Goal: Task Accomplishment & Management: Complete application form

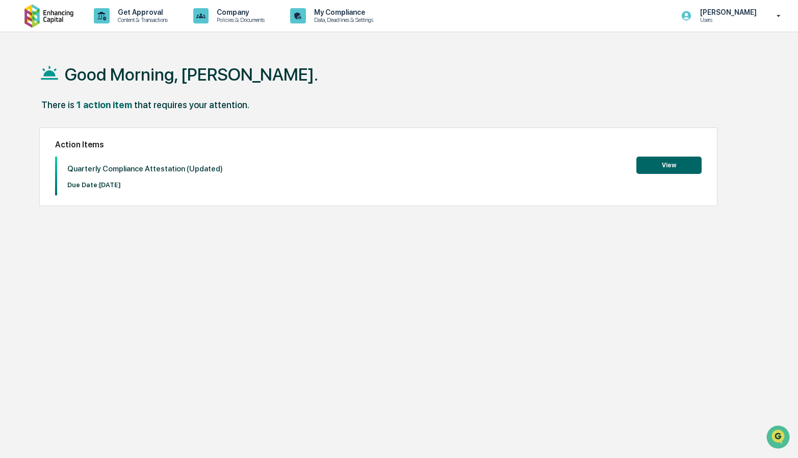
click at [671, 162] on button "View" at bounding box center [668, 164] width 65 height 17
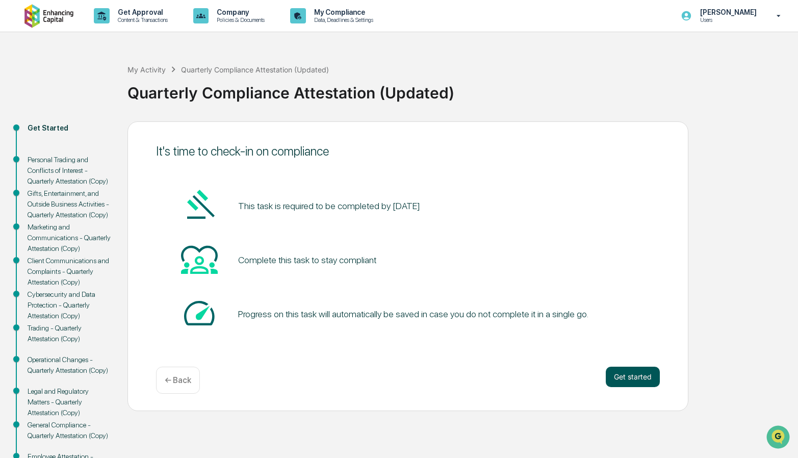
click at [632, 374] on button "Get started" at bounding box center [632, 376] width 54 height 20
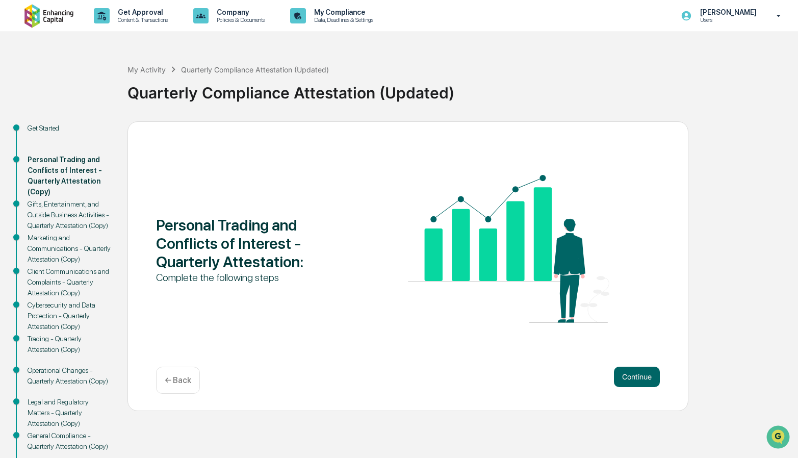
scroll to position [51, 0]
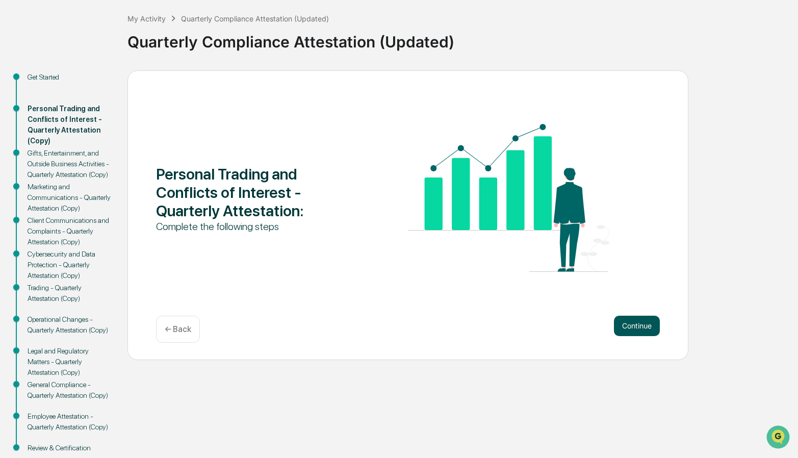
click at [632, 325] on button "Continue" at bounding box center [637, 325] width 46 height 20
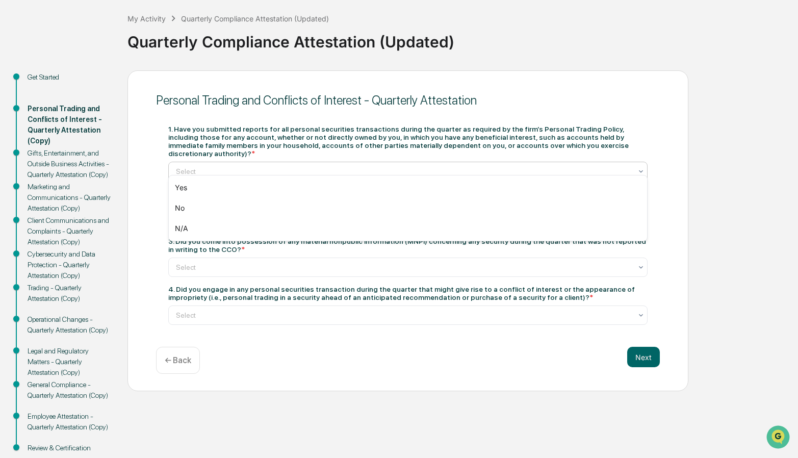
click at [409, 166] on div at bounding box center [404, 171] width 456 height 10
click at [363, 187] on div "Yes" at bounding box center [408, 187] width 478 height 20
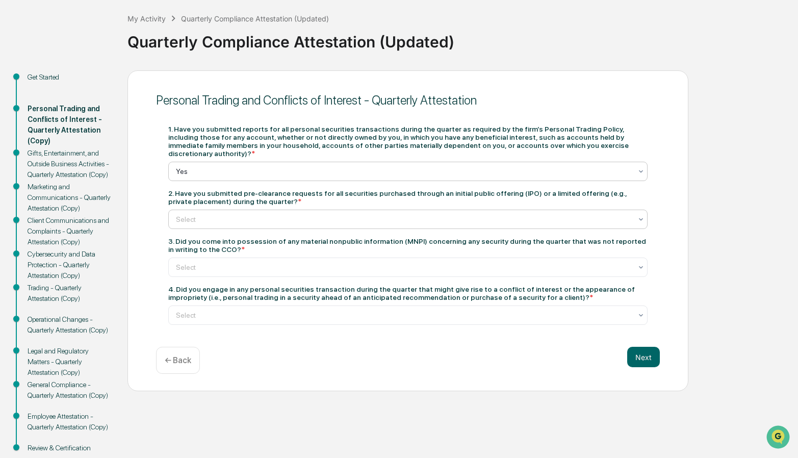
click at [445, 212] on div "Select" at bounding box center [404, 219] width 466 height 14
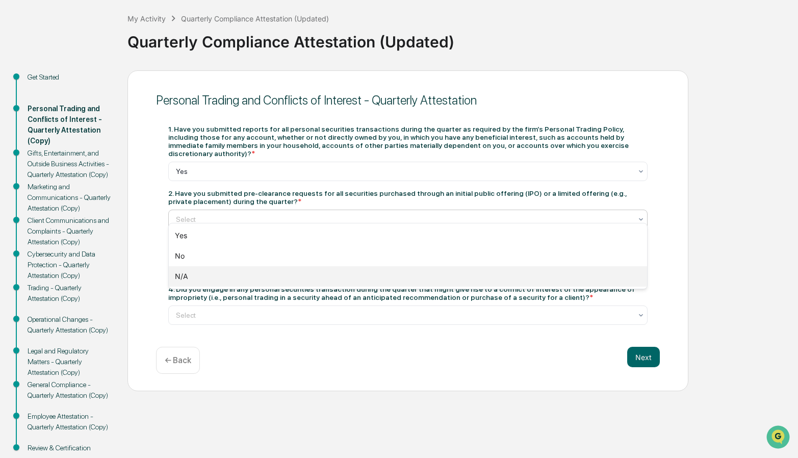
click at [370, 269] on div "N/A" at bounding box center [408, 276] width 478 height 20
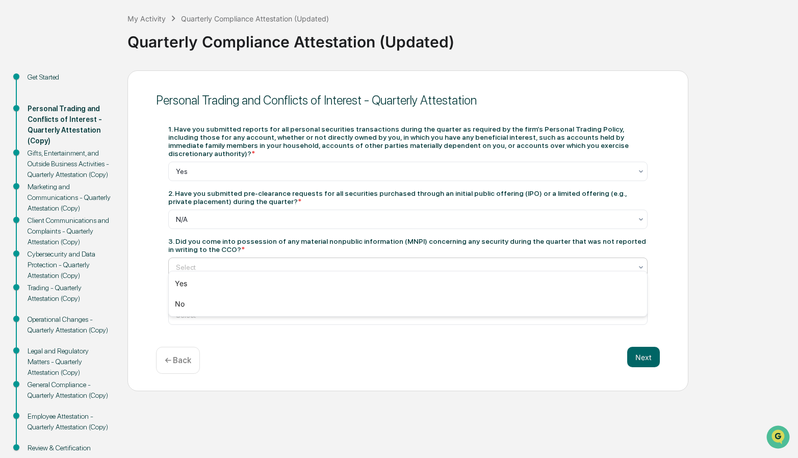
click at [417, 260] on div "Select" at bounding box center [404, 267] width 466 height 14
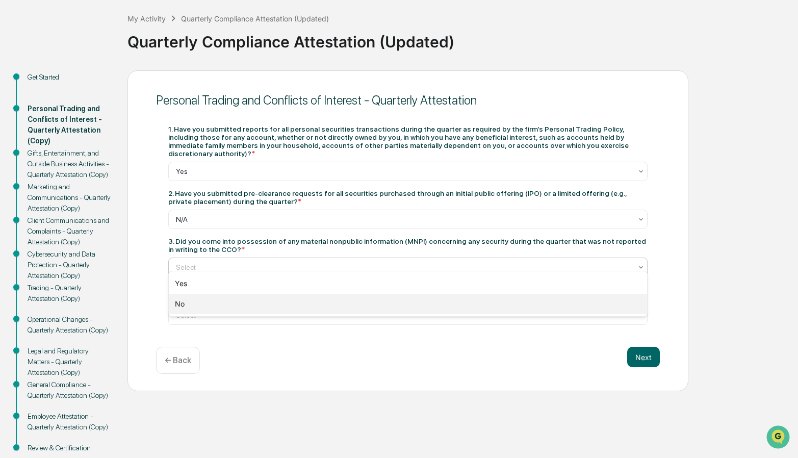
click at [344, 304] on div "No" at bounding box center [408, 304] width 478 height 20
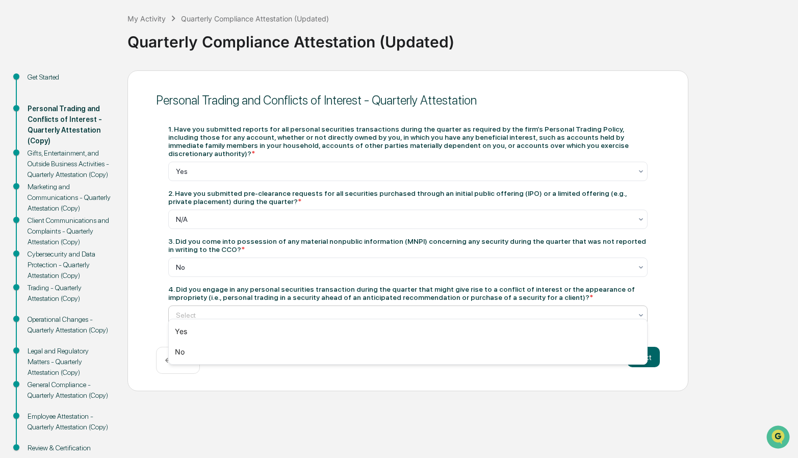
click at [418, 310] on div at bounding box center [404, 315] width 456 height 10
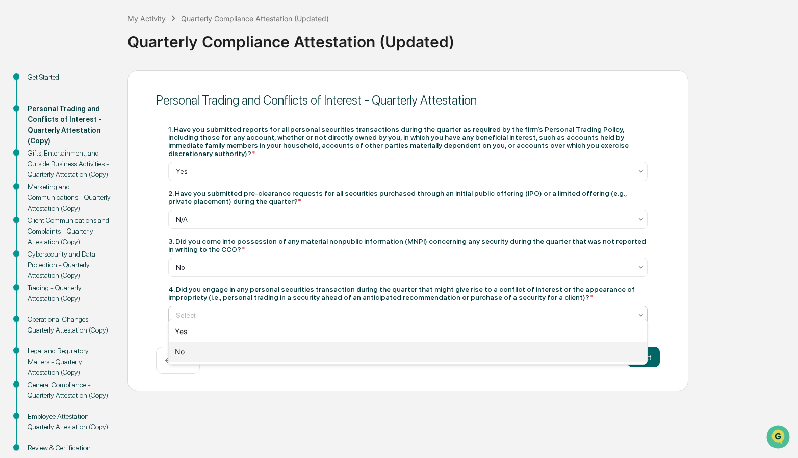
click at [365, 354] on div "No" at bounding box center [408, 351] width 478 height 20
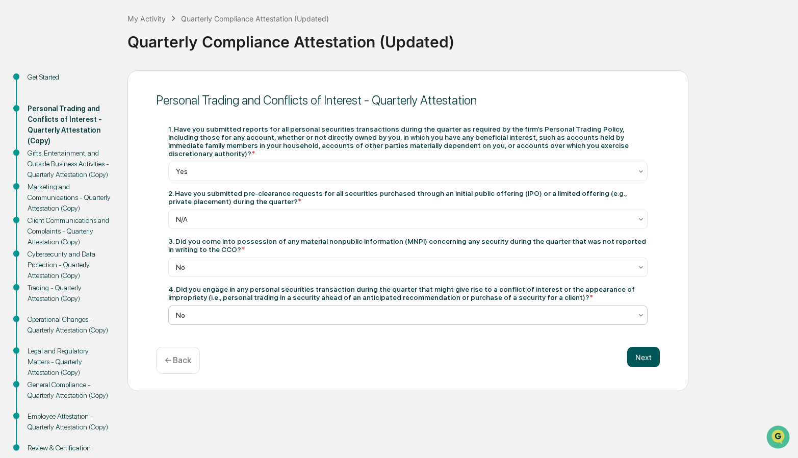
click at [640, 348] on button "Next" at bounding box center [643, 357] width 33 height 20
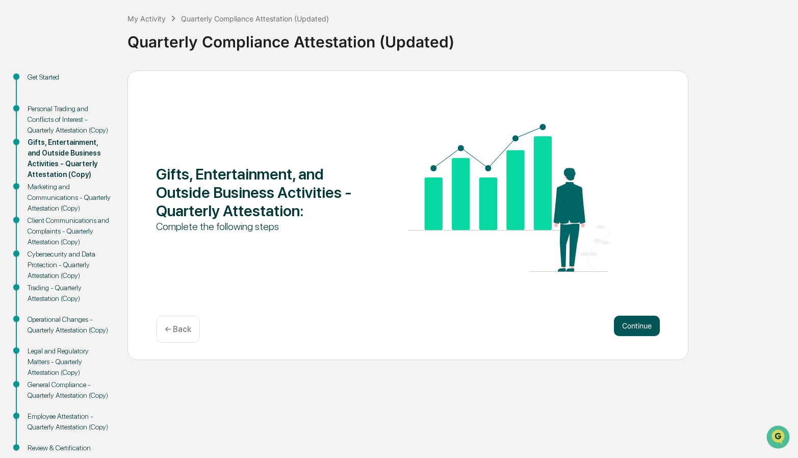
click at [631, 328] on button "Continue" at bounding box center [637, 325] width 46 height 20
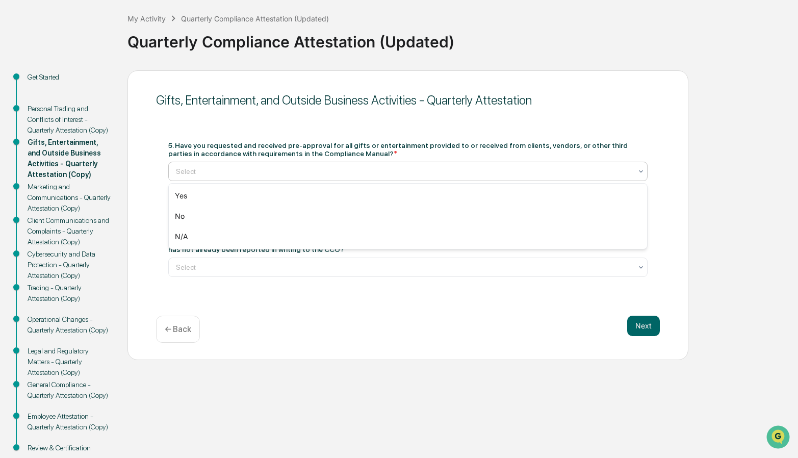
click at [420, 168] on div at bounding box center [404, 171] width 456 height 10
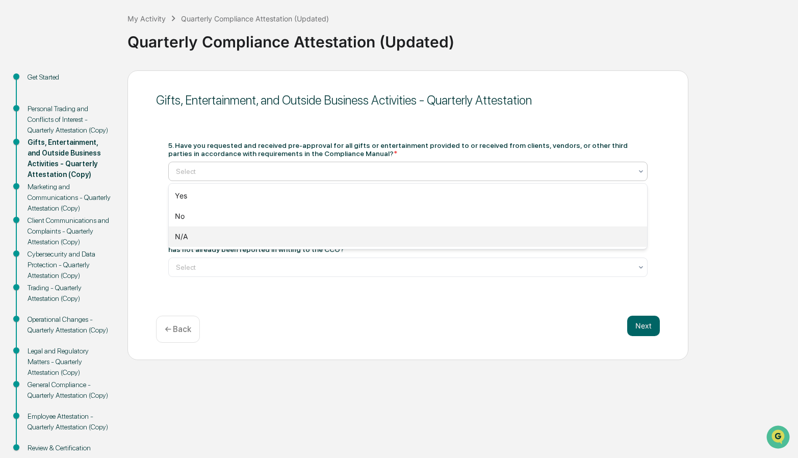
click at [379, 233] on div "N/A" at bounding box center [408, 236] width 478 height 20
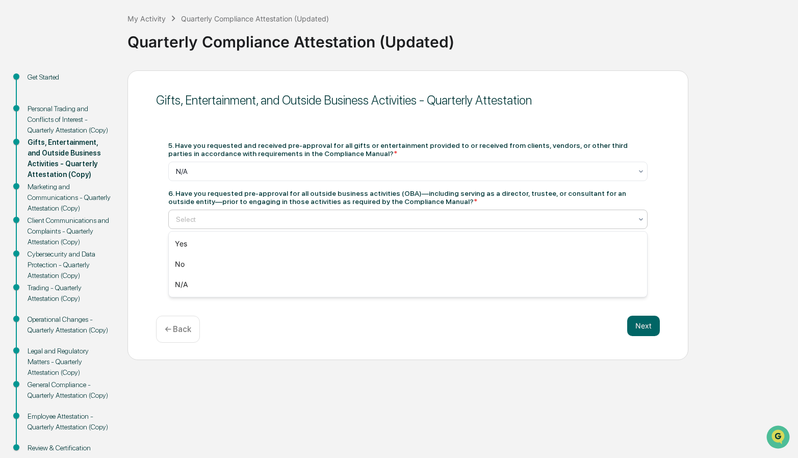
click at [397, 213] on div "Select" at bounding box center [404, 219] width 466 height 14
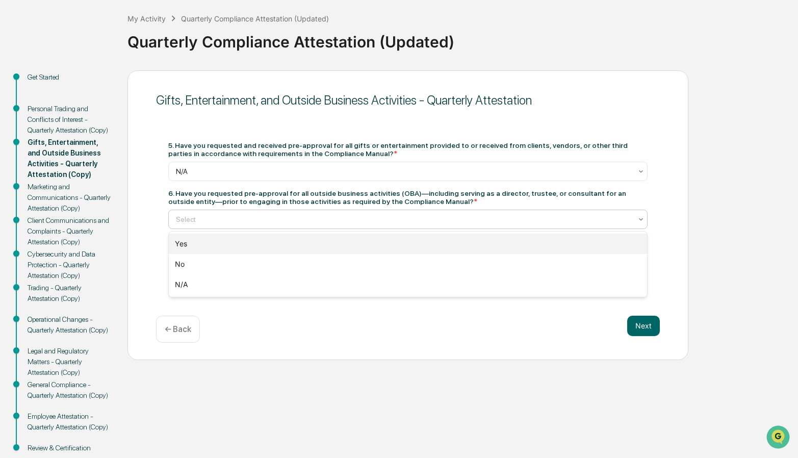
click at [387, 239] on div "Yes" at bounding box center [408, 243] width 478 height 20
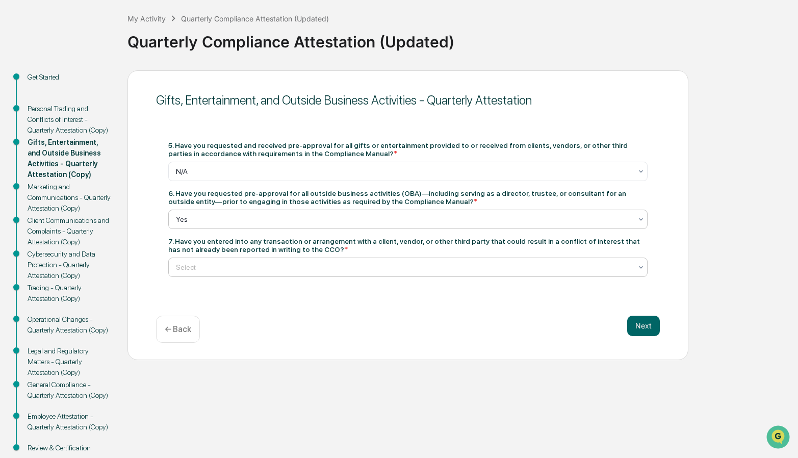
click at [403, 264] on div at bounding box center [404, 267] width 456 height 10
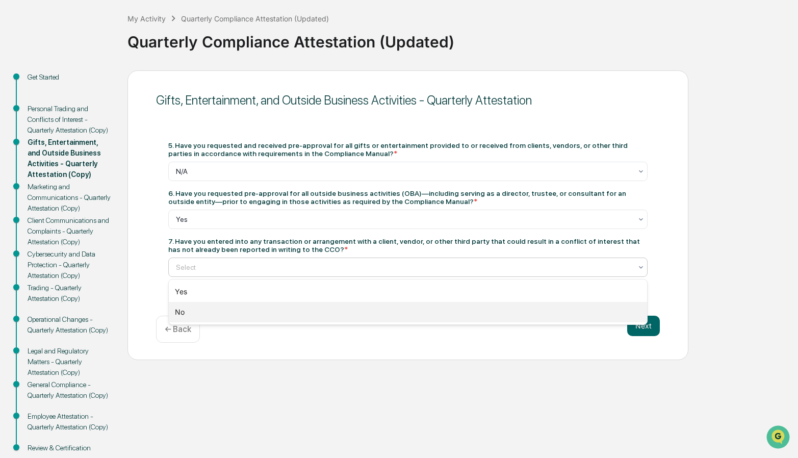
click at [290, 314] on div "No" at bounding box center [408, 312] width 478 height 20
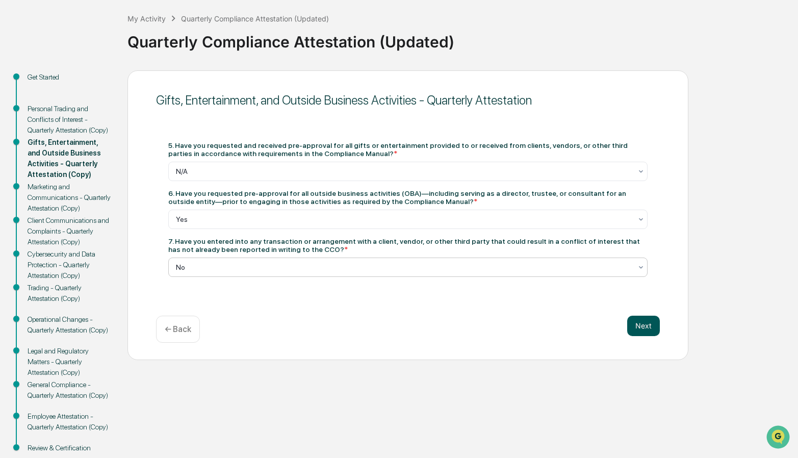
click at [643, 322] on button "Next" at bounding box center [643, 325] width 33 height 20
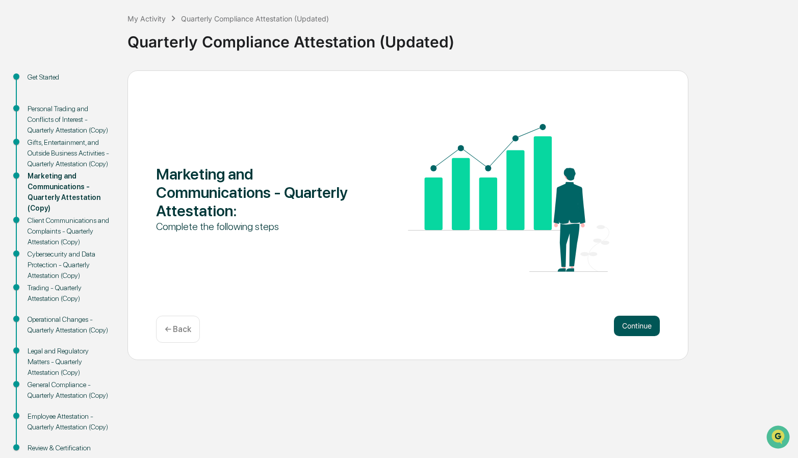
click at [628, 321] on button "Continue" at bounding box center [637, 325] width 46 height 20
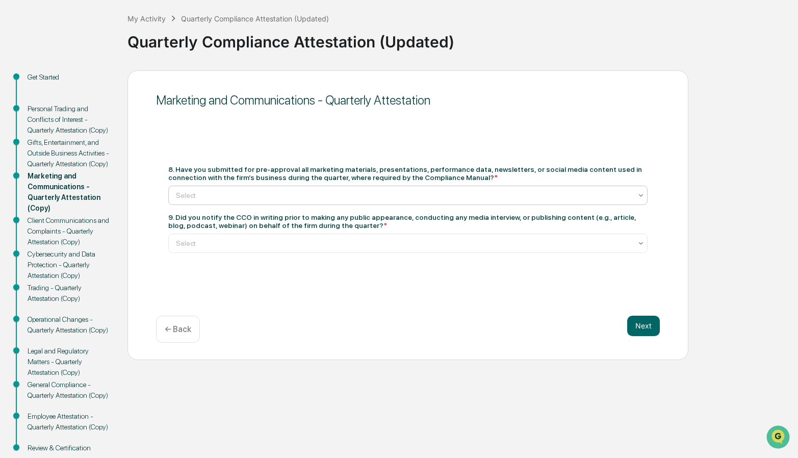
click at [484, 194] on div at bounding box center [404, 195] width 456 height 10
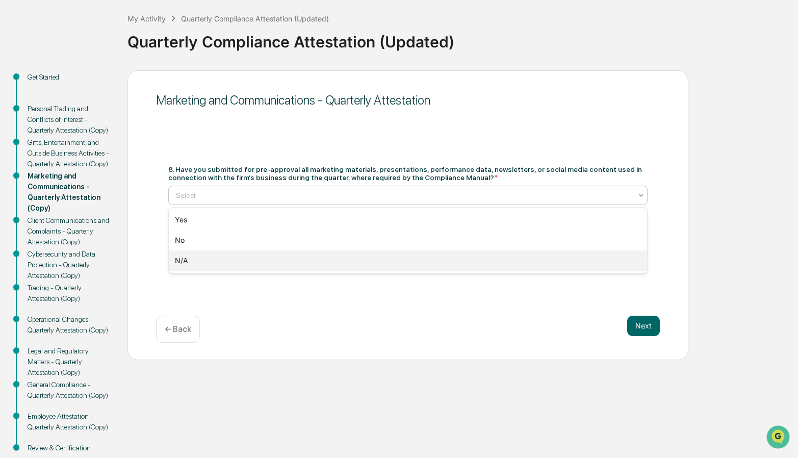
click at [444, 257] on div "N/A" at bounding box center [408, 260] width 478 height 20
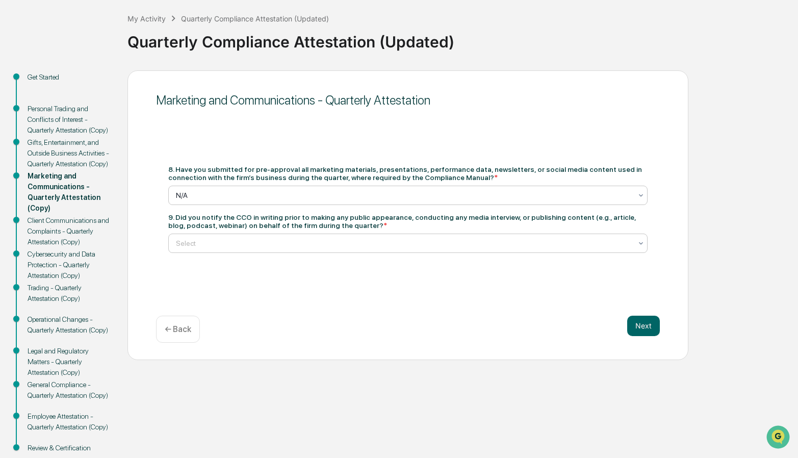
click at [443, 241] on div at bounding box center [404, 243] width 456 height 10
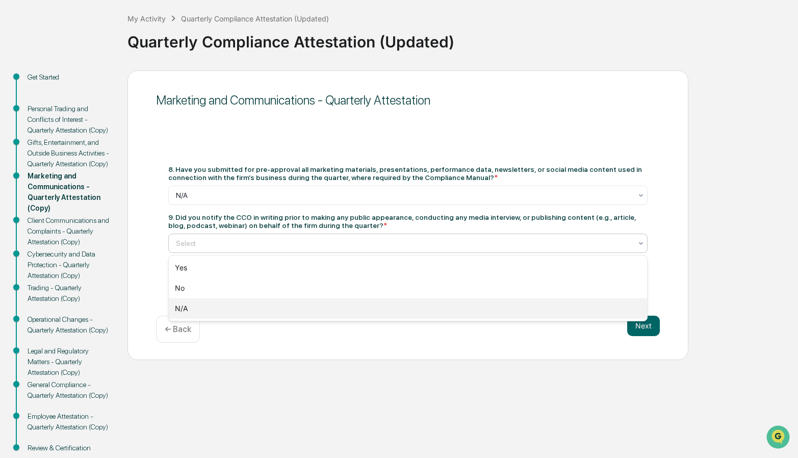
click at [411, 304] on div "N/A" at bounding box center [408, 308] width 478 height 20
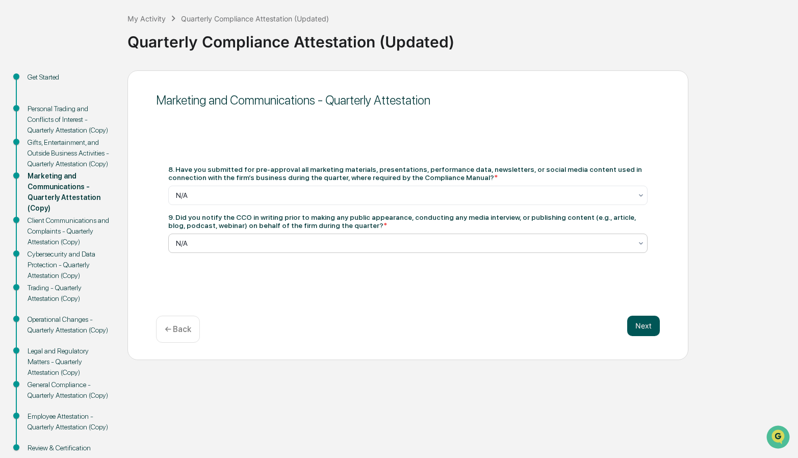
click at [649, 322] on button "Next" at bounding box center [643, 325] width 33 height 20
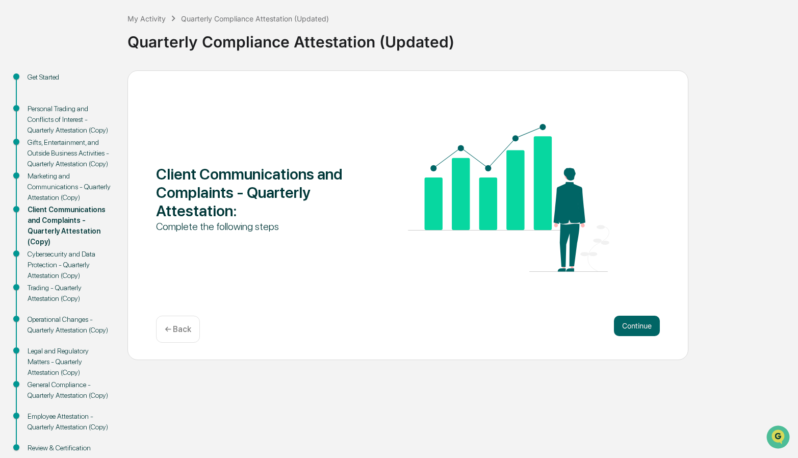
click at [649, 323] on button "Continue" at bounding box center [637, 325] width 46 height 20
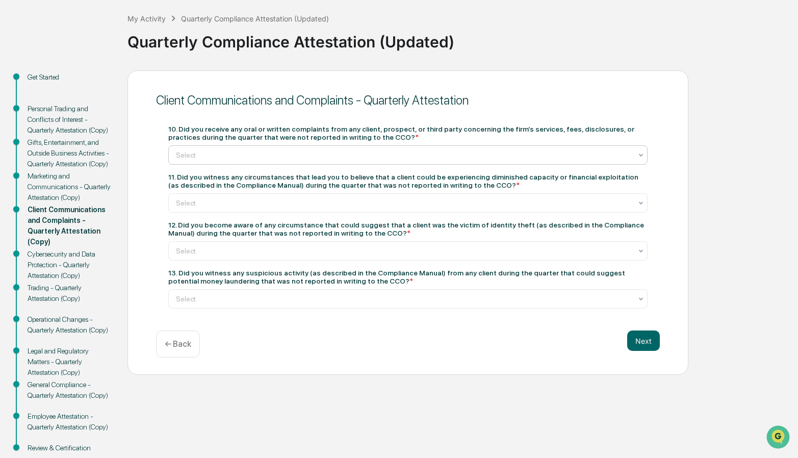
click at [430, 152] on div at bounding box center [404, 155] width 456 height 10
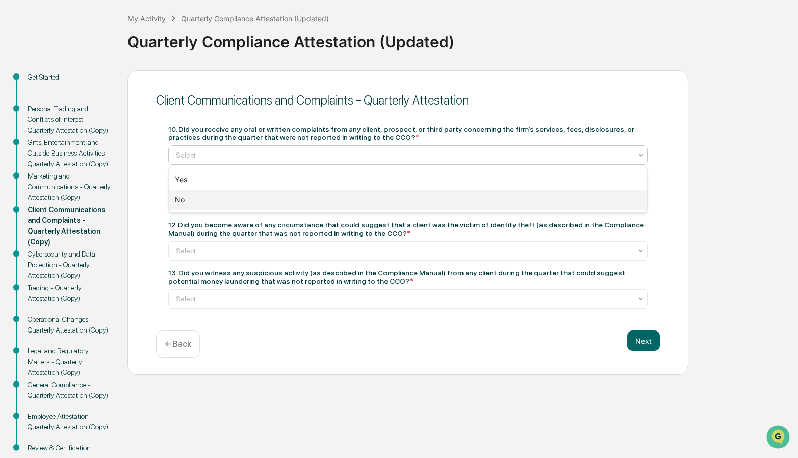
click at [411, 196] on div "No" at bounding box center [408, 200] width 478 height 20
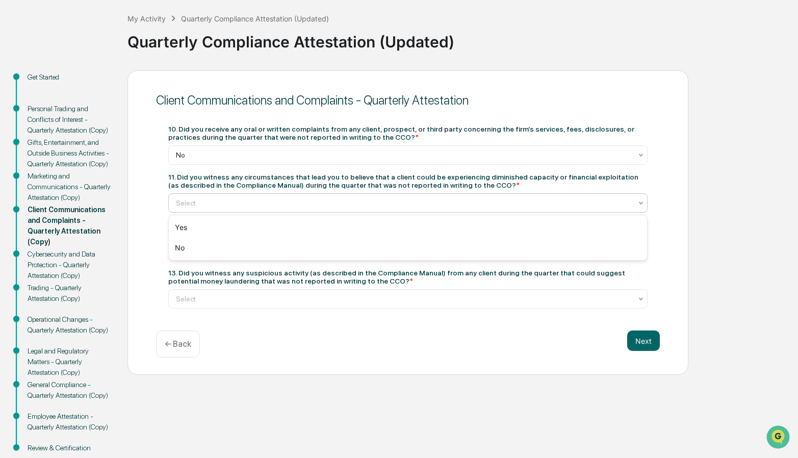
click at [418, 201] on div at bounding box center [404, 203] width 456 height 10
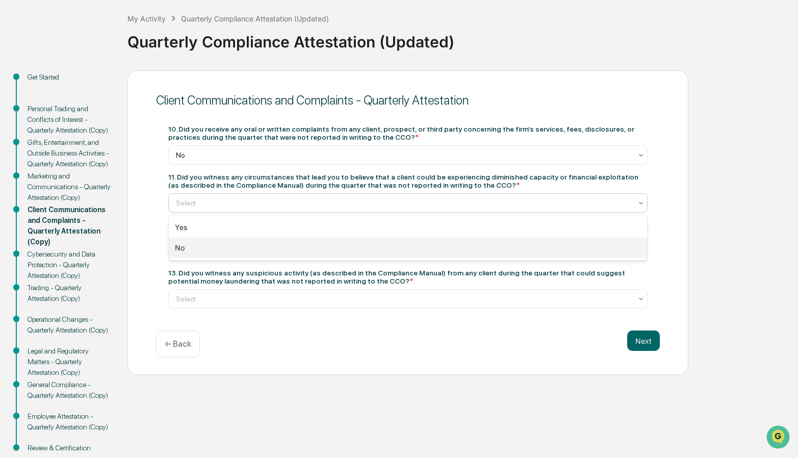
click at [393, 247] on div "No" at bounding box center [408, 247] width 478 height 20
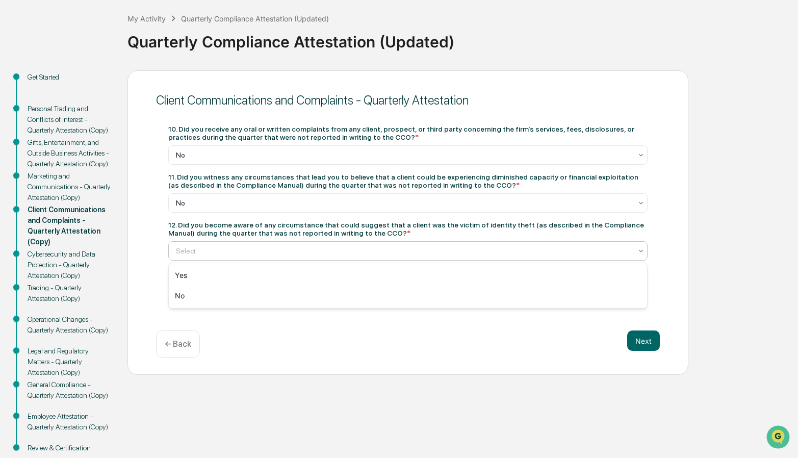
click at [390, 244] on div "Select" at bounding box center [404, 251] width 466 height 14
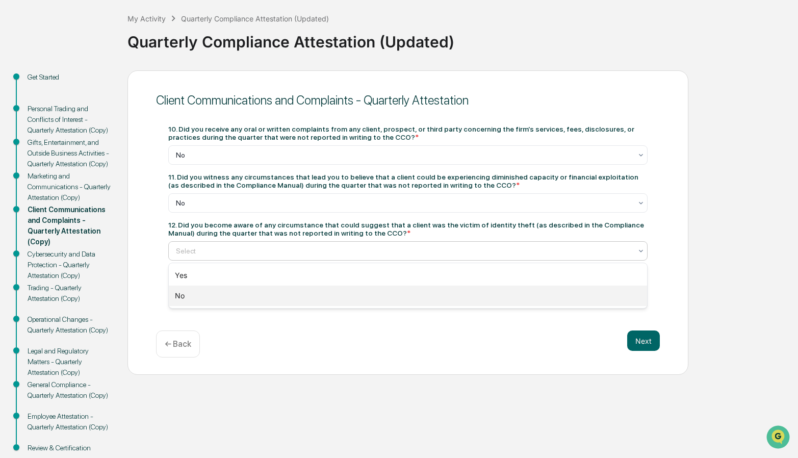
click at [347, 294] on div "No" at bounding box center [408, 295] width 478 height 20
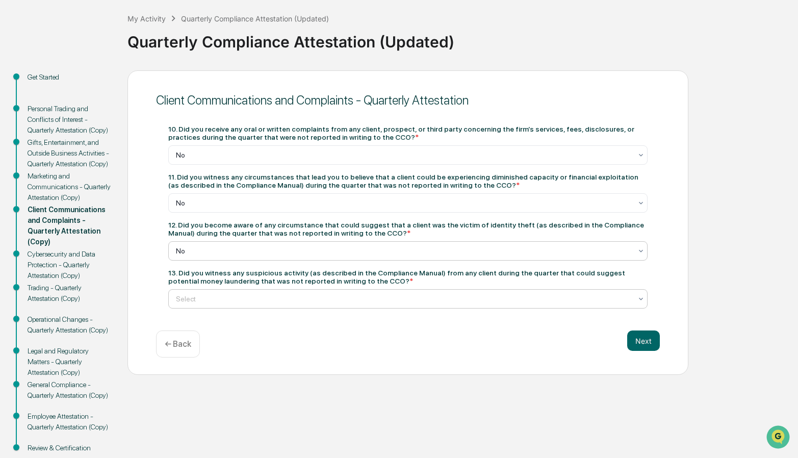
click at [366, 294] on div at bounding box center [404, 299] width 456 height 10
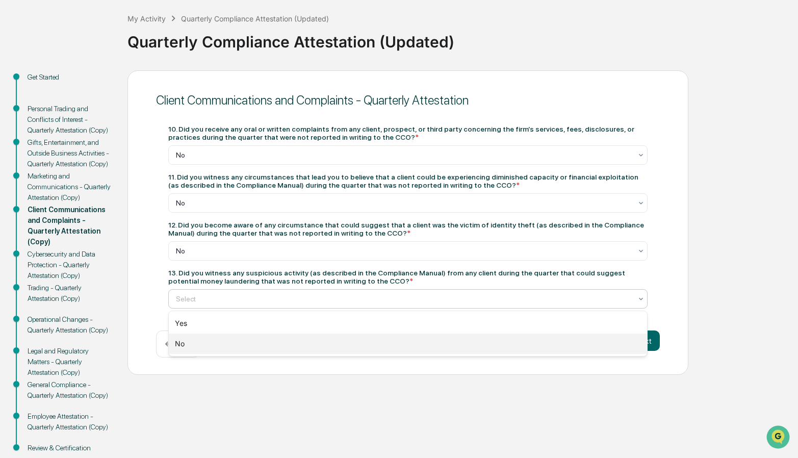
click at [328, 343] on div "No" at bounding box center [408, 343] width 478 height 20
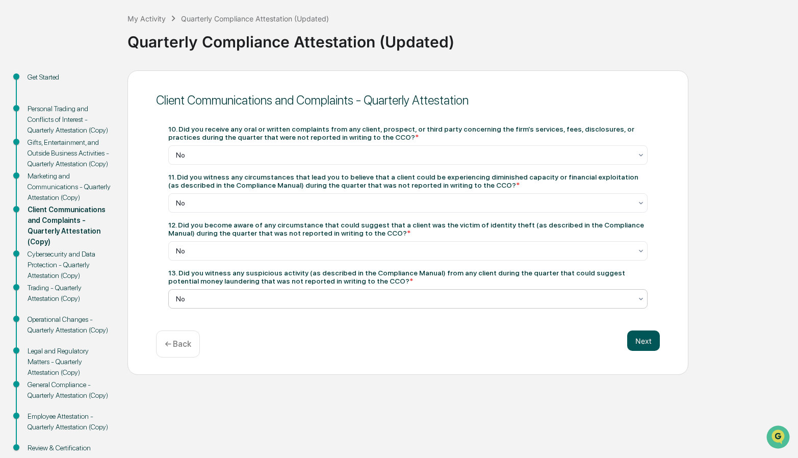
click at [635, 339] on button "Next" at bounding box center [643, 340] width 33 height 20
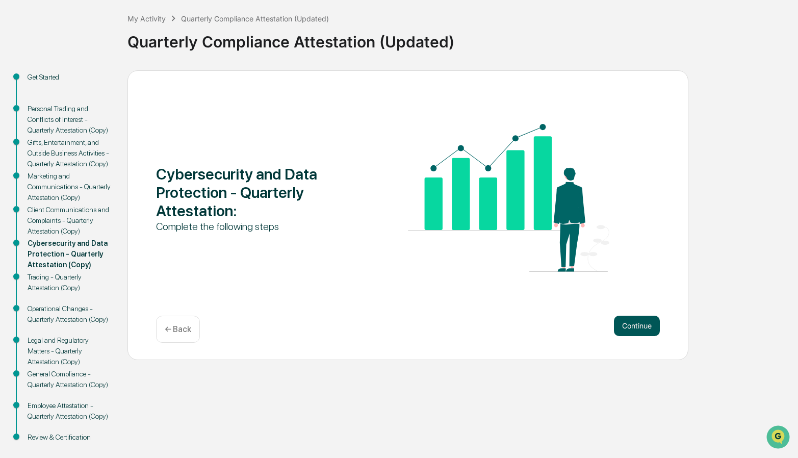
click at [635, 326] on button "Continue" at bounding box center [637, 325] width 46 height 20
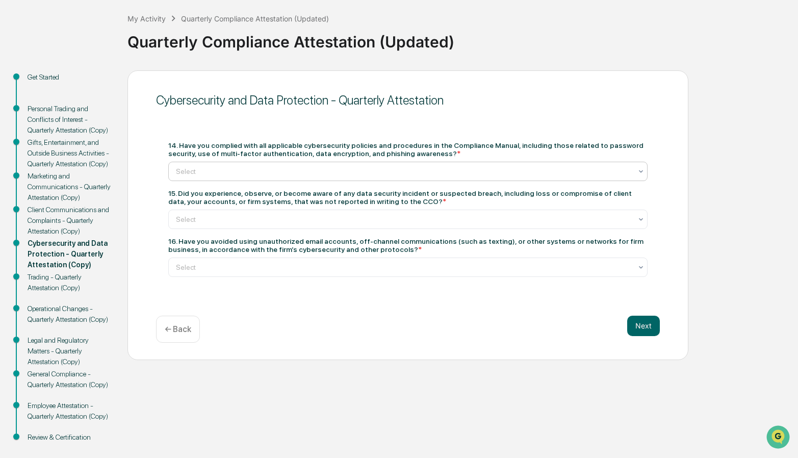
click at [329, 167] on div at bounding box center [404, 171] width 456 height 10
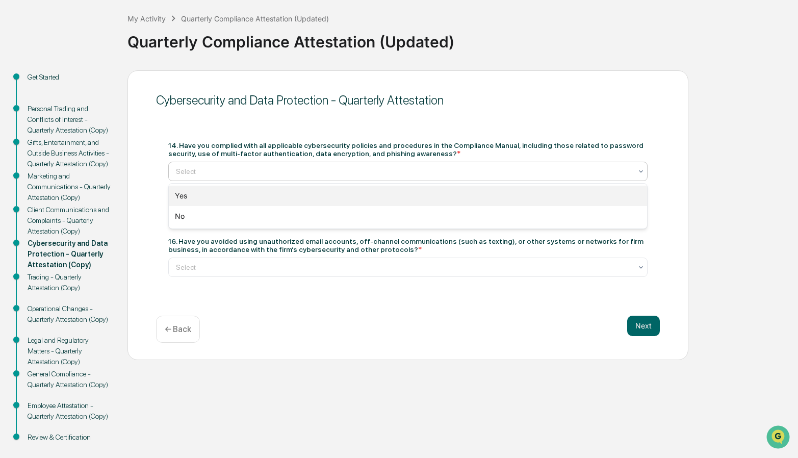
click at [197, 195] on div "Yes" at bounding box center [408, 195] width 478 height 20
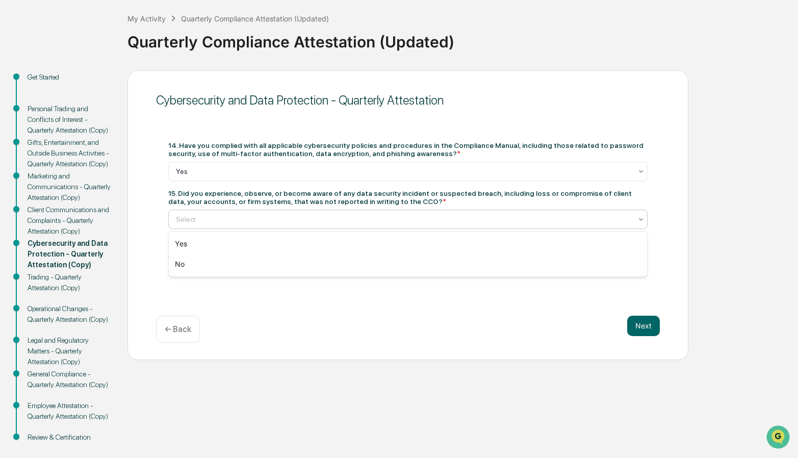
click at [259, 218] on div at bounding box center [404, 219] width 456 height 10
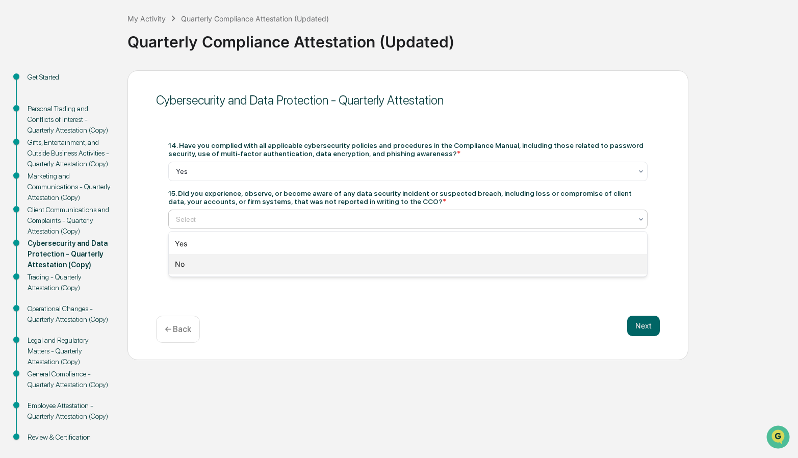
click at [213, 264] on div "No" at bounding box center [408, 264] width 478 height 20
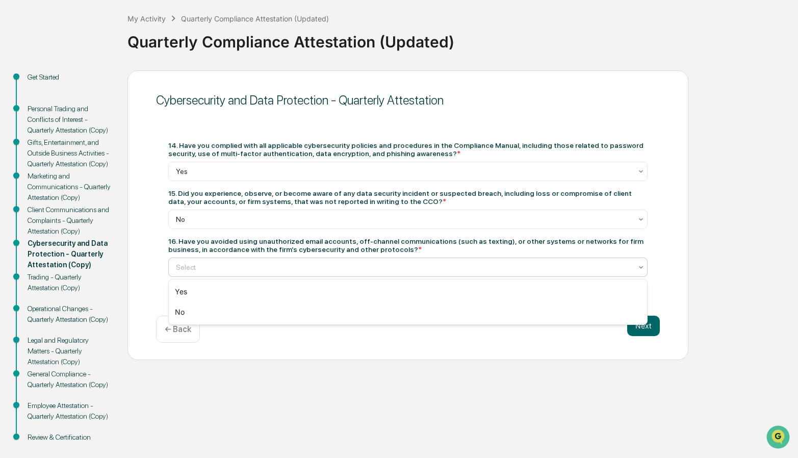
click at [280, 262] on div at bounding box center [404, 267] width 456 height 10
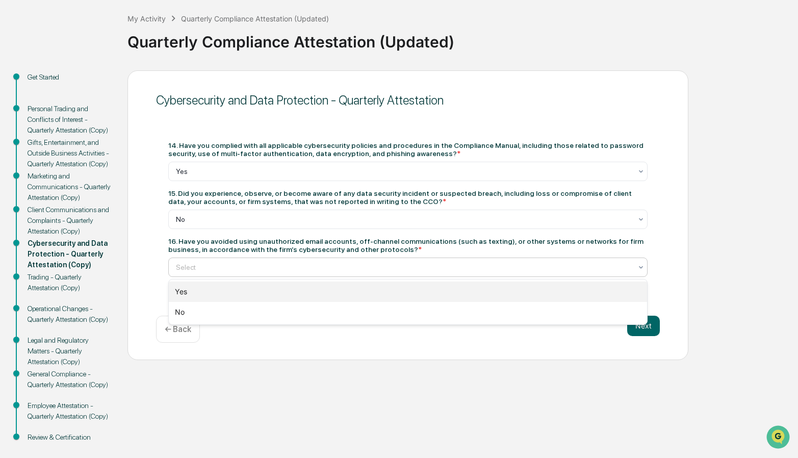
click at [248, 291] on div "Yes" at bounding box center [408, 291] width 478 height 20
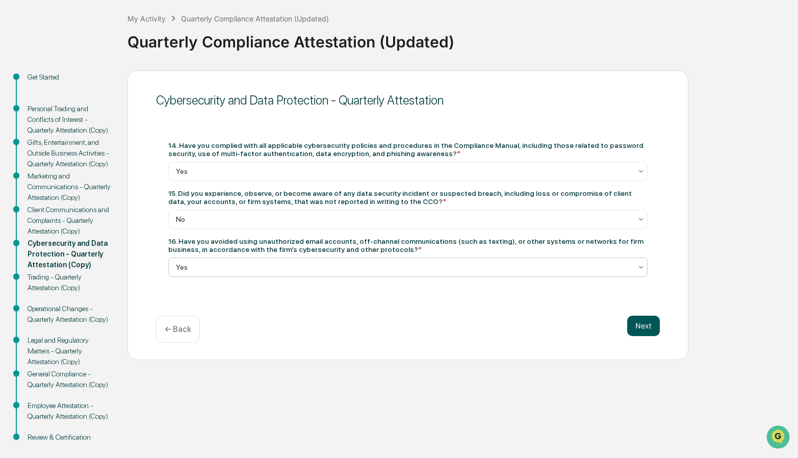
click at [641, 323] on button "Next" at bounding box center [643, 325] width 33 height 20
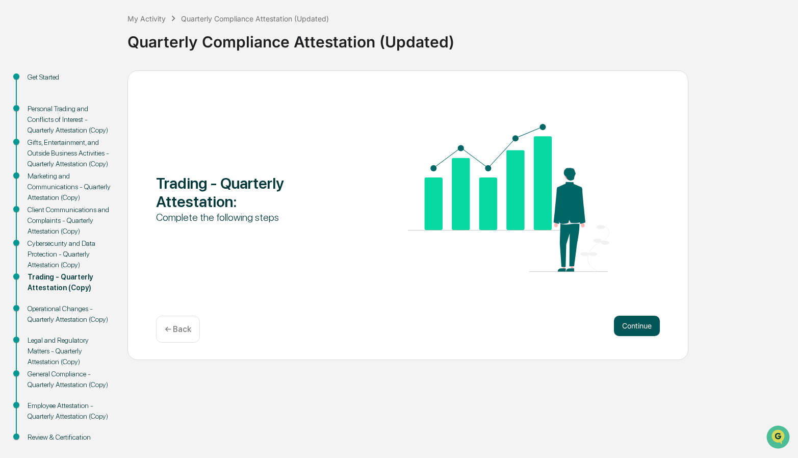
click at [628, 318] on button "Continue" at bounding box center [637, 325] width 46 height 20
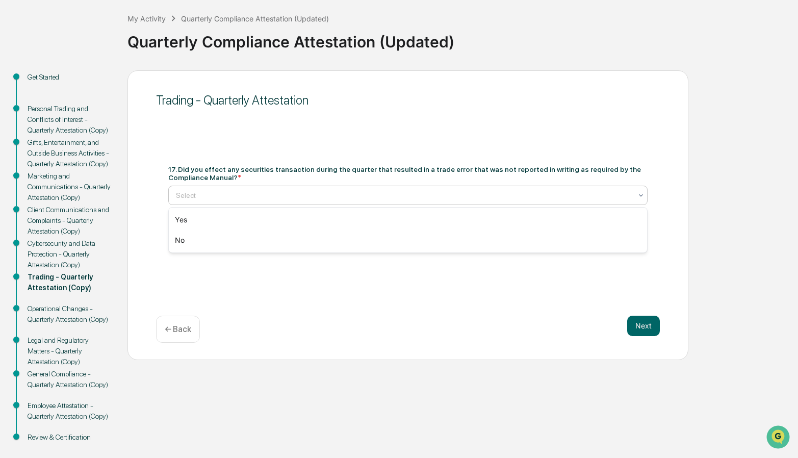
click at [274, 192] on div at bounding box center [404, 195] width 456 height 10
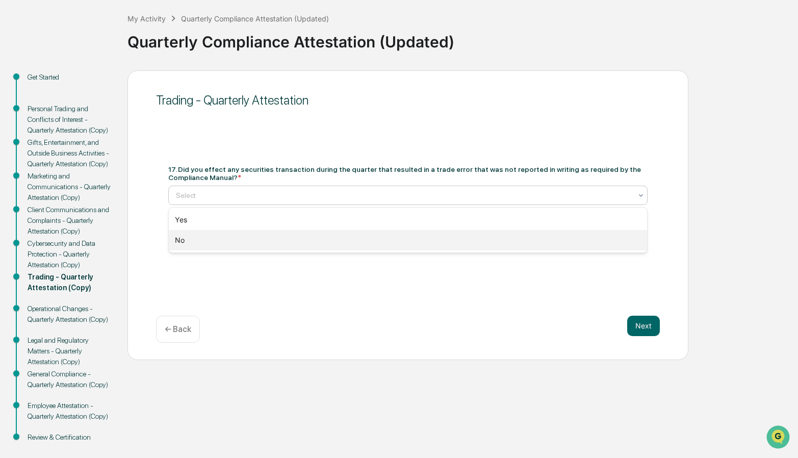
click at [246, 238] on div "No" at bounding box center [408, 240] width 478 height 20
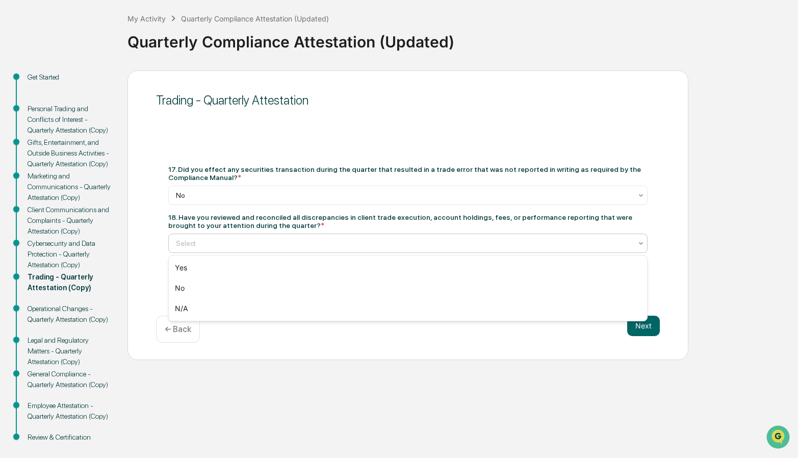
click at [276, 242] on div at bounding box center [404, 243] width 456 height 10
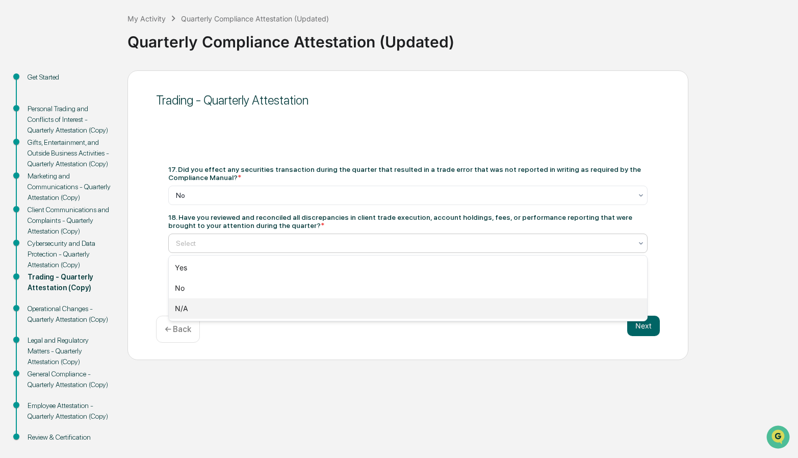
click at [220, 306] on div "N/A" at bounding box center [408, 308] width 478 height 20
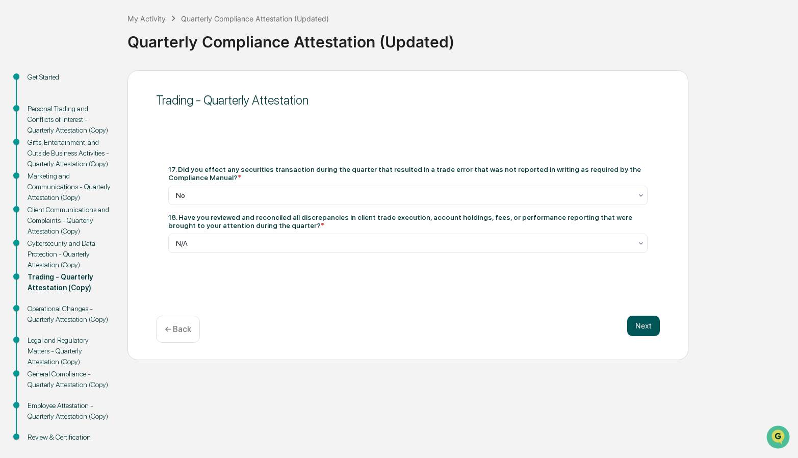
click at [643, 320] on button "Next" at bounding box center [643, 325] width 33 height 20
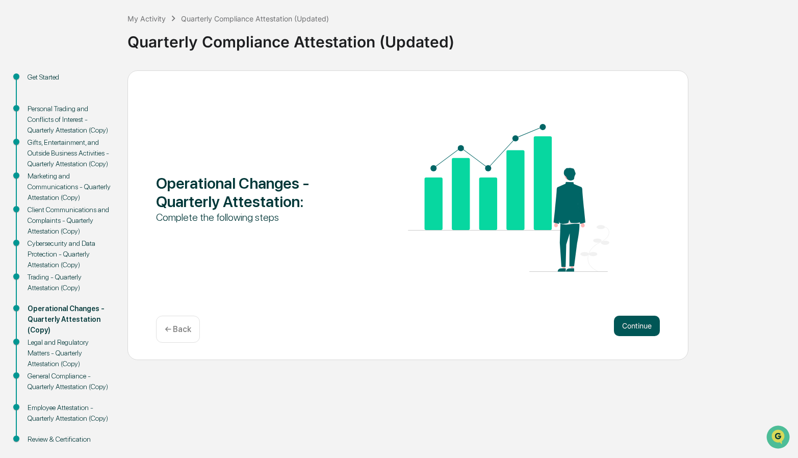
click at [641, 323] on button "Continue" at bounding box center [637, 325] width 46 height 20
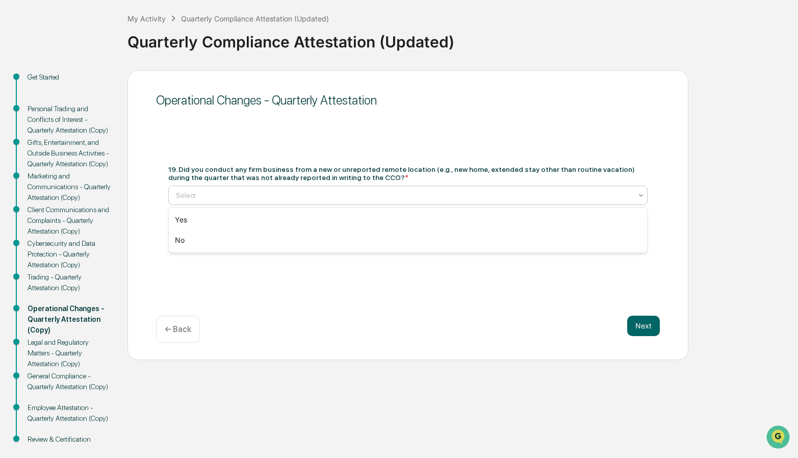
click at [399, 193] on div at bounding box center [404, 195] width 456 height 10
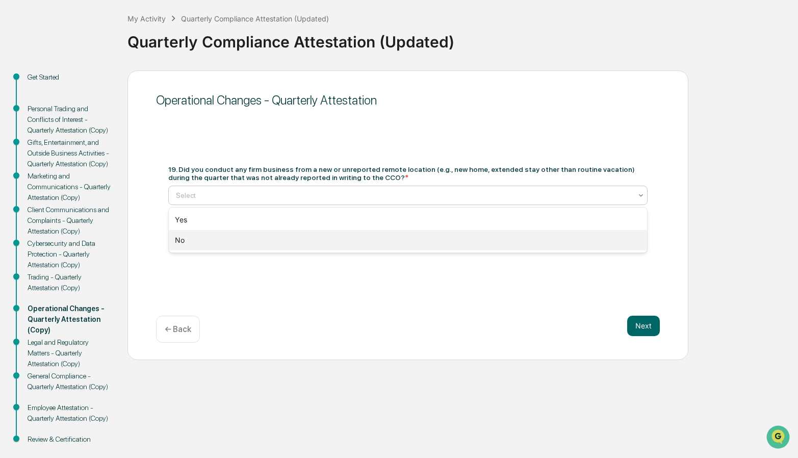
click at [215, 241] on div "No" at bounding box center [408, 240] width 478 height 20
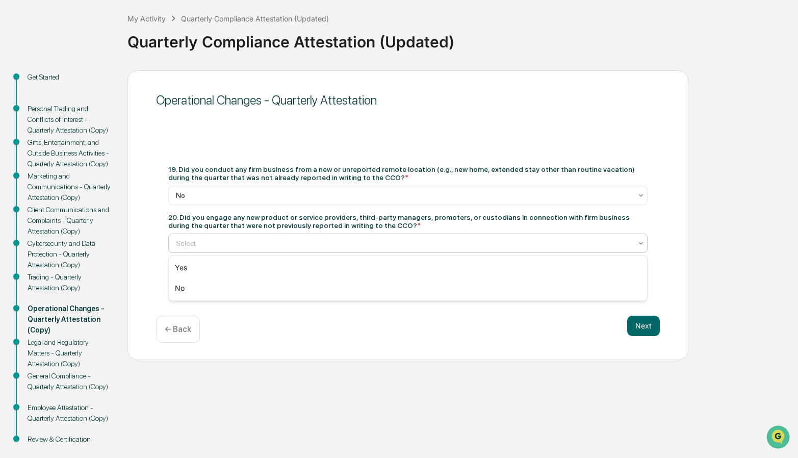
click at [339, 241] on div at bounding box center [404, 243] width 456 height 10
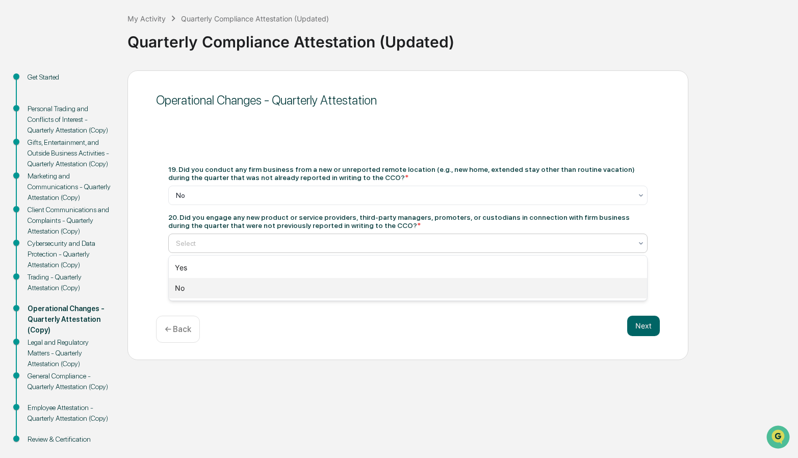
click at [305, 288] on div "No" at bounding box center [408, 288] width 478 height 20
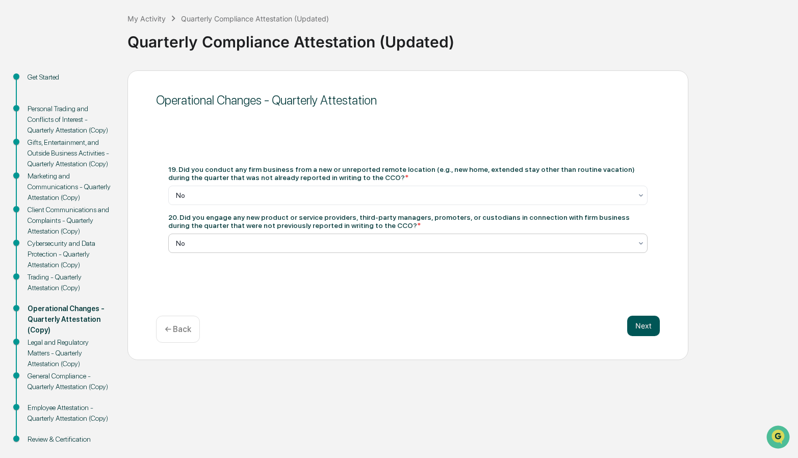
click at [634, 325] on button "Next" at bounding box center [643, 325] width 33 height 20
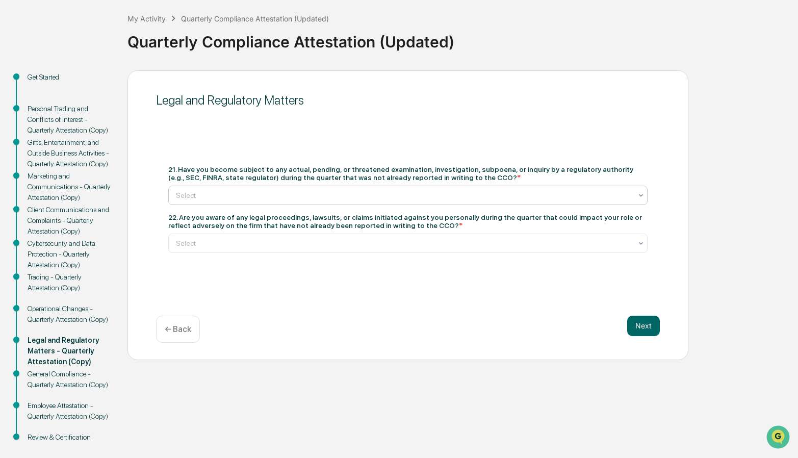
click at [393, 193] on div at bounding box center [404, 195] width 456 height 10
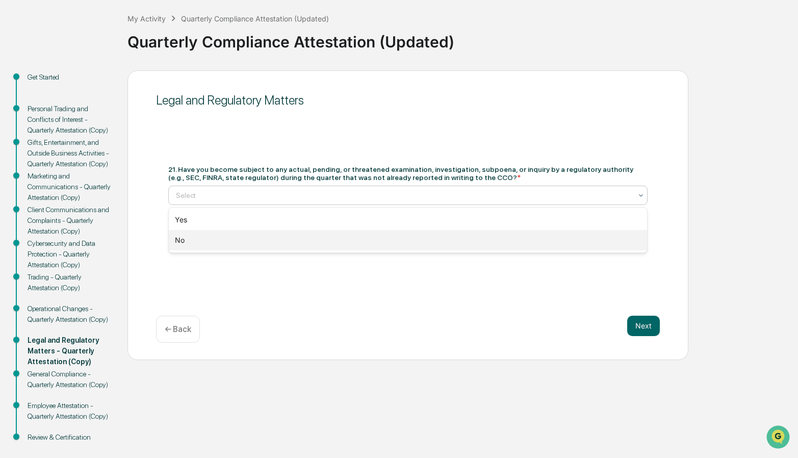
click at [346, 242] on div "No" at bounding box center [408, 240] width 478 height 20
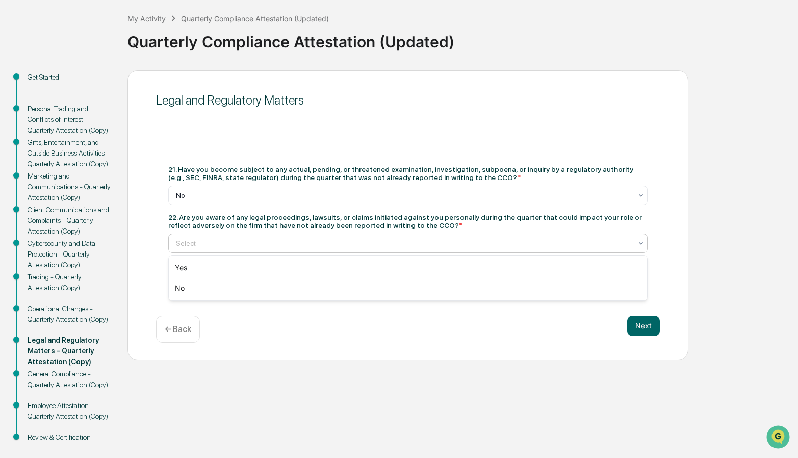
click at [371, 241] on div at bounding box center [404, 243] width 456 height 10
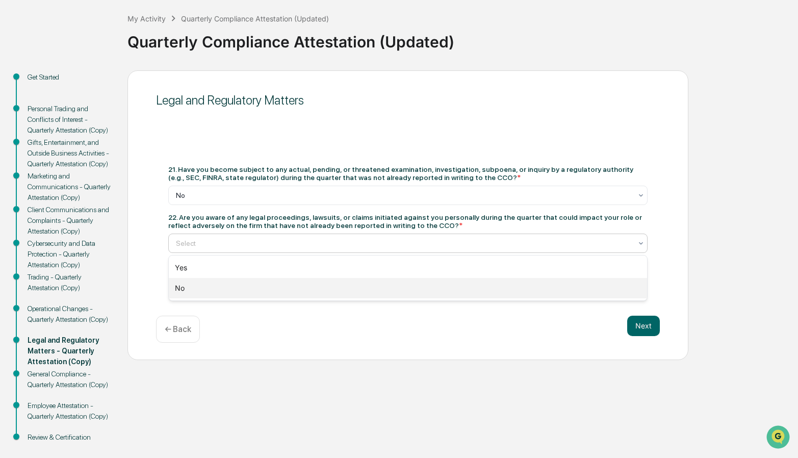
click at [300, 287] on div "No" at bounding box center [408, 288] width 478 height 20
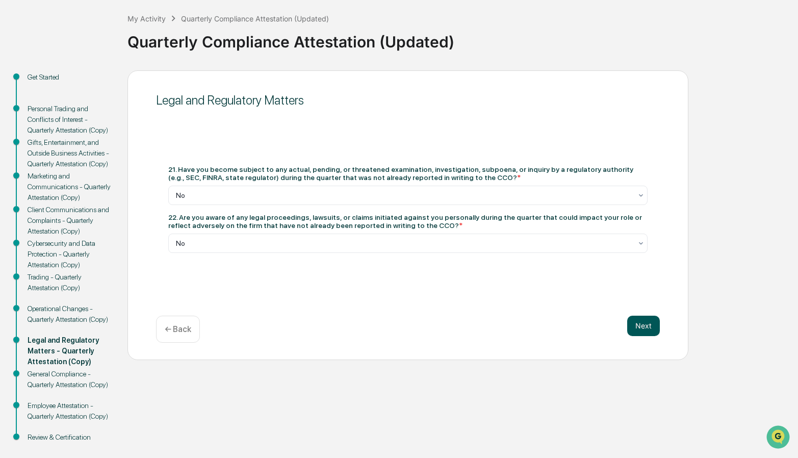
click at [642, 325] on button "Next" at bounding box center [643, 325] width 33 height 20
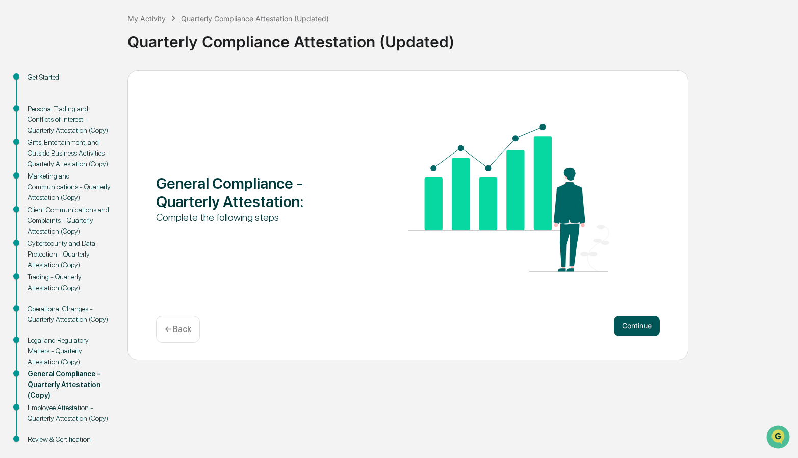
click at [634, 324] on button "Continue" at bounding box center [637, 325] width 46 height 20
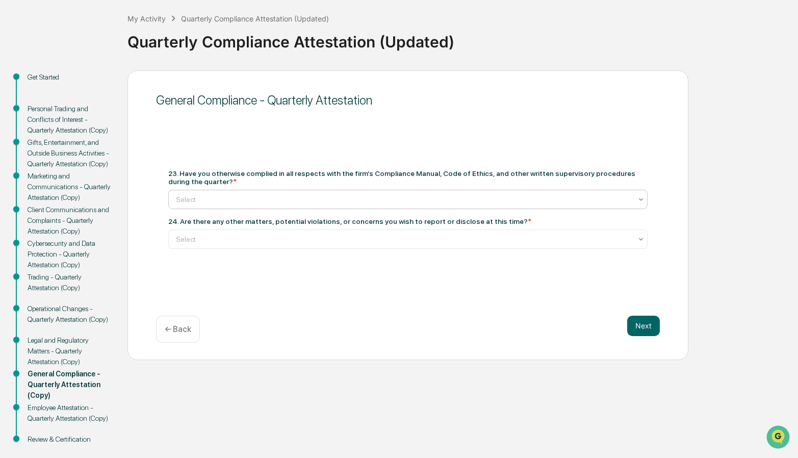
click at [310, 200] on div at bounding box center [404, 199] width 456 height 10
click at [293, 226] on div "Yes" at bounding box center [408, 224] width 478 height 20
click at [295, 239] on div at bounding box center [404, 239] width 456 height 10
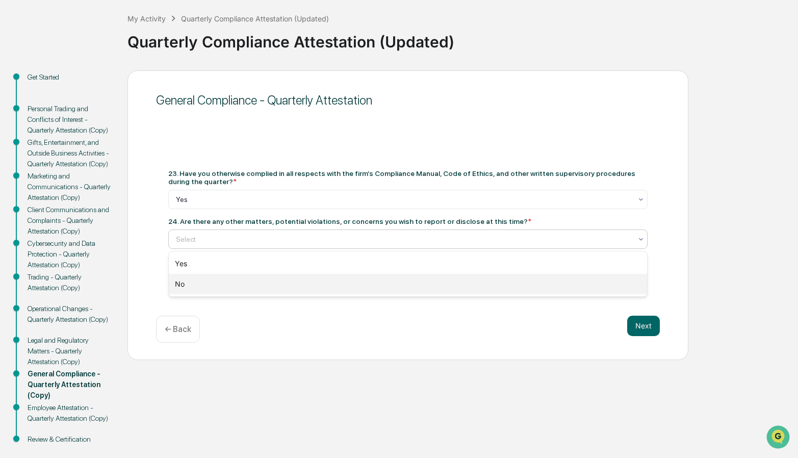
click at [264, 284] on div "No" at bounding box center [408, 284] width 478 height 20
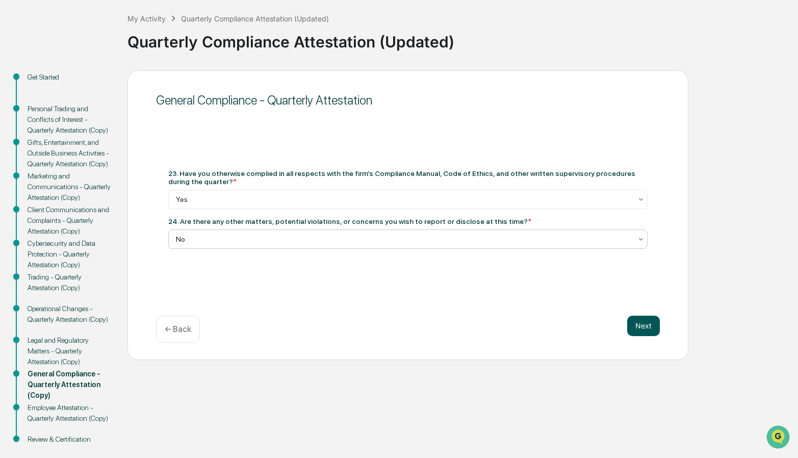
click at [640, 325] on button "Next" at bounding box center [643, 325] width 33 height 20
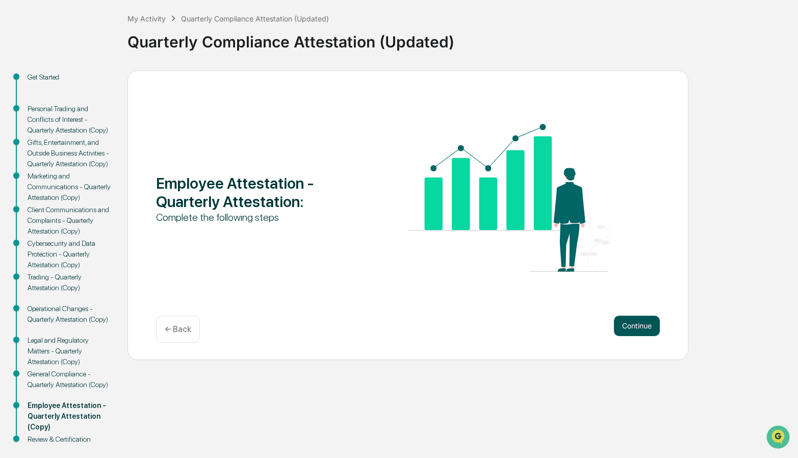
click at [633, 322] on button "Continue" at bounding box center [637, 325] width 46 height 20
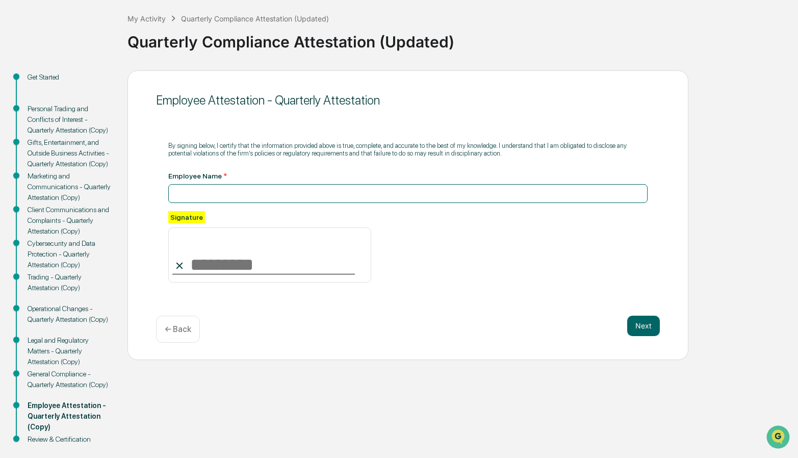
click at [219, 191] on input at bounding box center [407, 193] width 479 height 19
type input "**********"
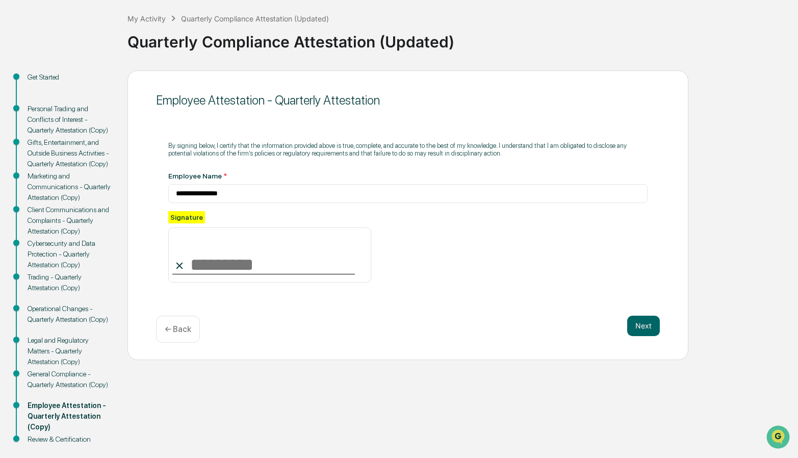
click at [224, 219] on div "Signature" at bounding box center [269, 246] width 203 height 71
click at [214, 266] on input at bounding box center [269, 254] width 203 height 55
type input "**********"
click at [639, 324] on button "Next" at bounding box center [643, 325] width 33 height 20
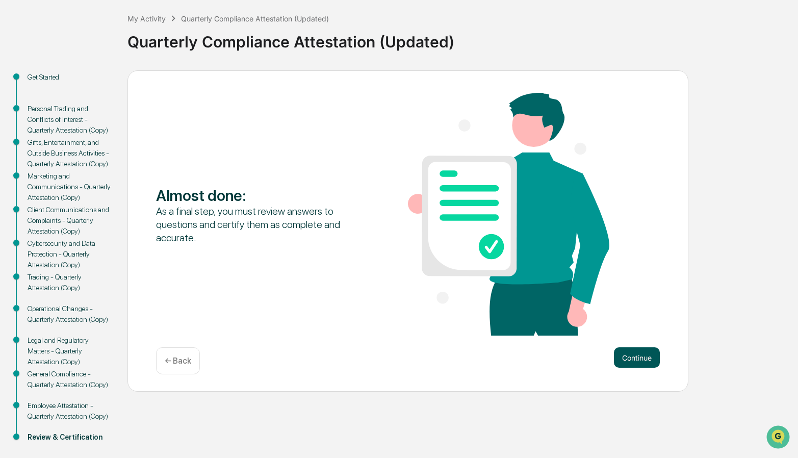
click at [631, 351] on button "Continue" at bounding box center [637, 357] width 46 height 20
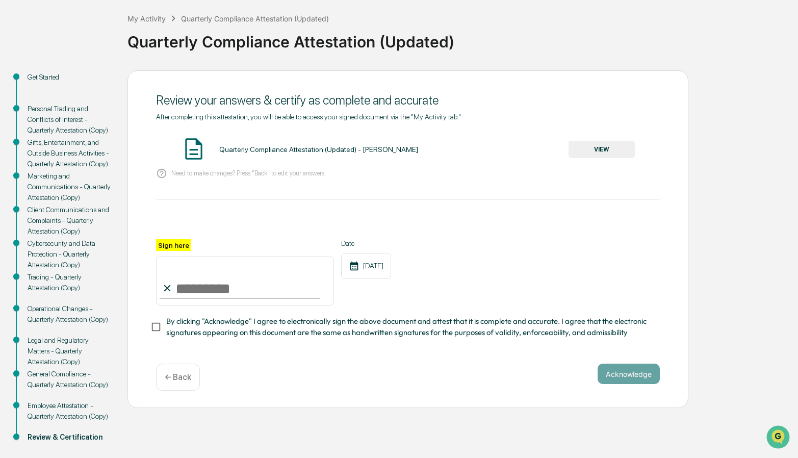
click at [601, 144] on button "VIEW" at bounding box center [601, 149] width 66 height 17
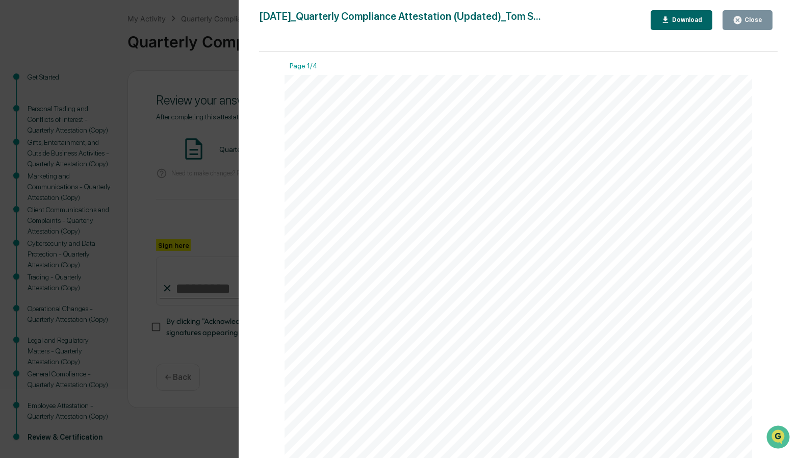
click at [692, 19] on div "Download" at bounding box center [686, 19] width 32 height 7
click at [744, 14] on button "Close" at bounding box center [747, 20] width 50 height 20
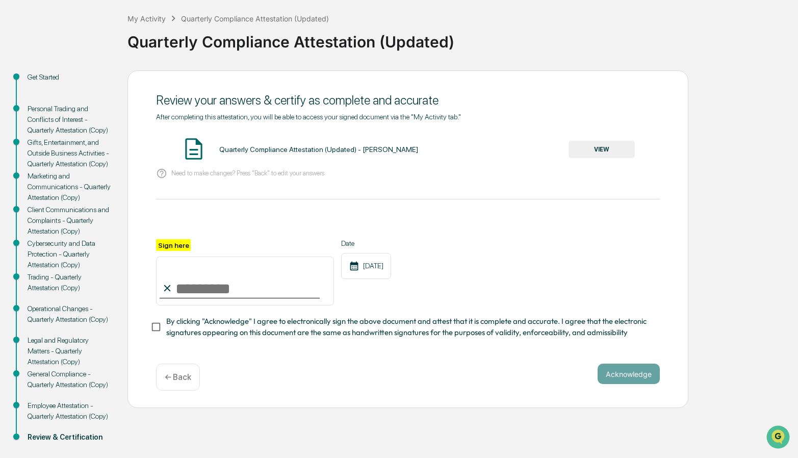
click at [196, 247] on div "Sign here" at bounding box center [245, 272] width 178 height 66
click at [193, 283] on input "Sign here" at bounding box center [245, 280] width 178 height 49
type input "**********"
click at [379, 291] on div "Date [DATE]" at bounding box center [366, 272] width 50 height 66
click at [630, 375] on button "Acknowledge" at bounding box center [628, 373] width 62 height 20
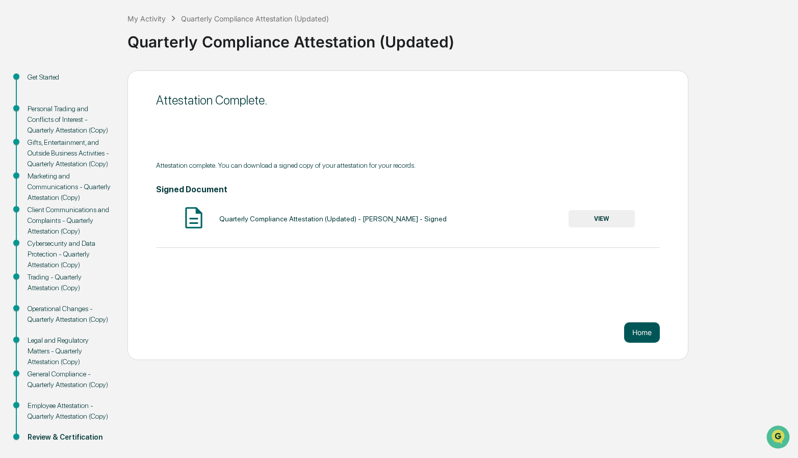
click at [639, 334] on button "Home" at bounding box center [642, 332] width 36 height 20
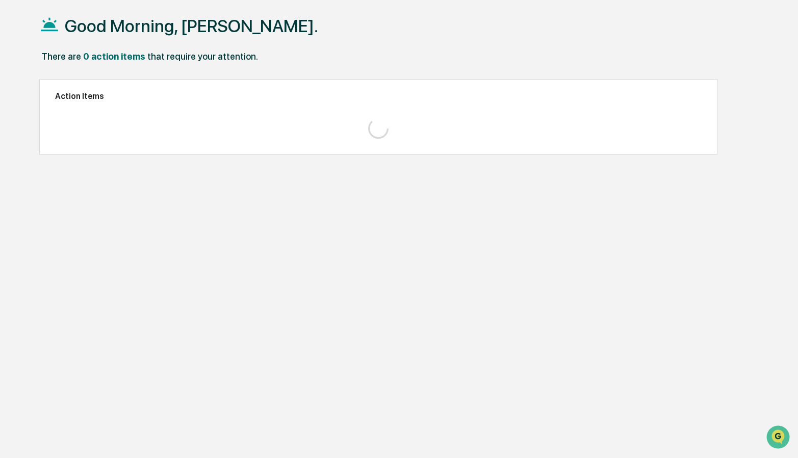
scroll to position [48, 0]
